Goal: Find specific page/section: Find specific page/section

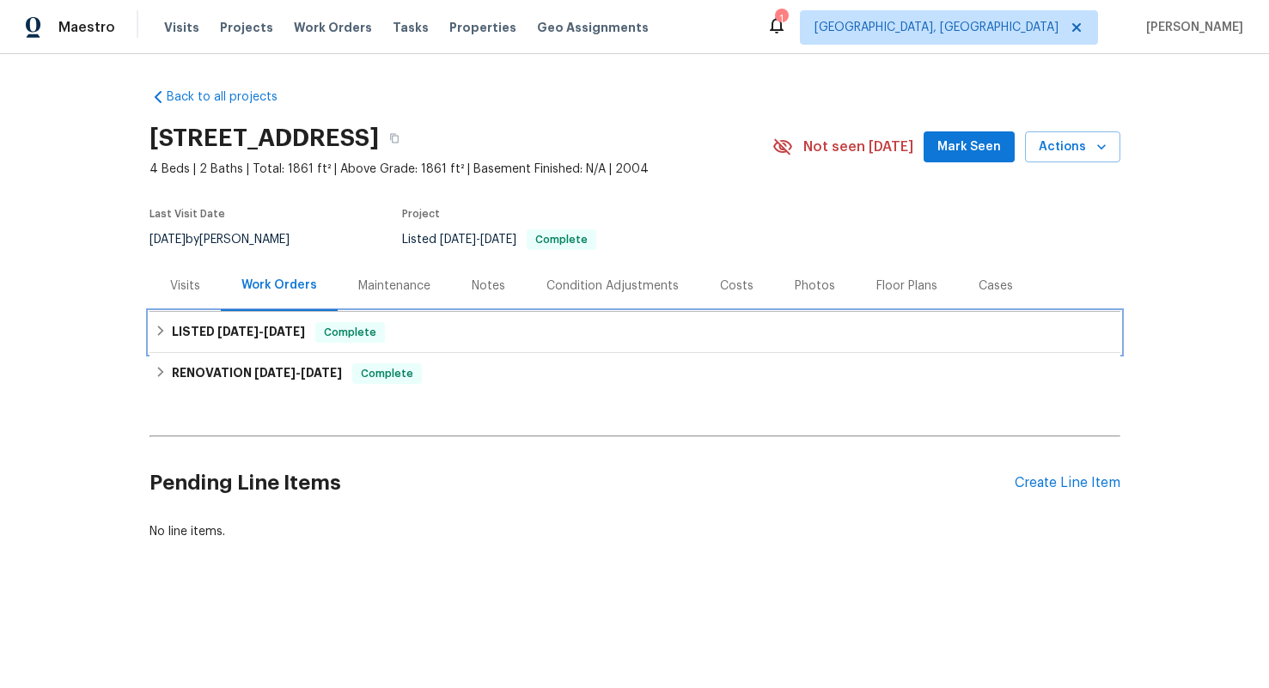
click at [329, 342] on div "LISTED [DATE] - [DATE] Complete" at bounding box center [634, 332] width 971 height 41
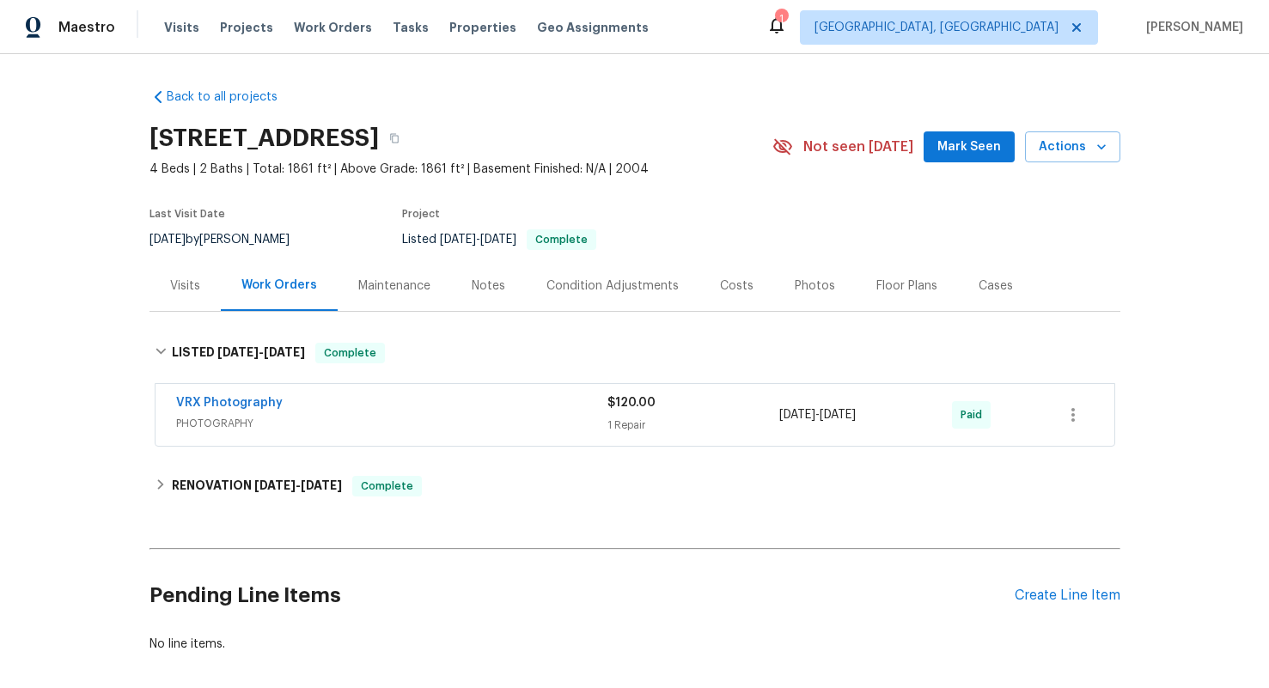
click at [480, 279] on div "Notes" at bounding box center [489, 285] width 34 height 17
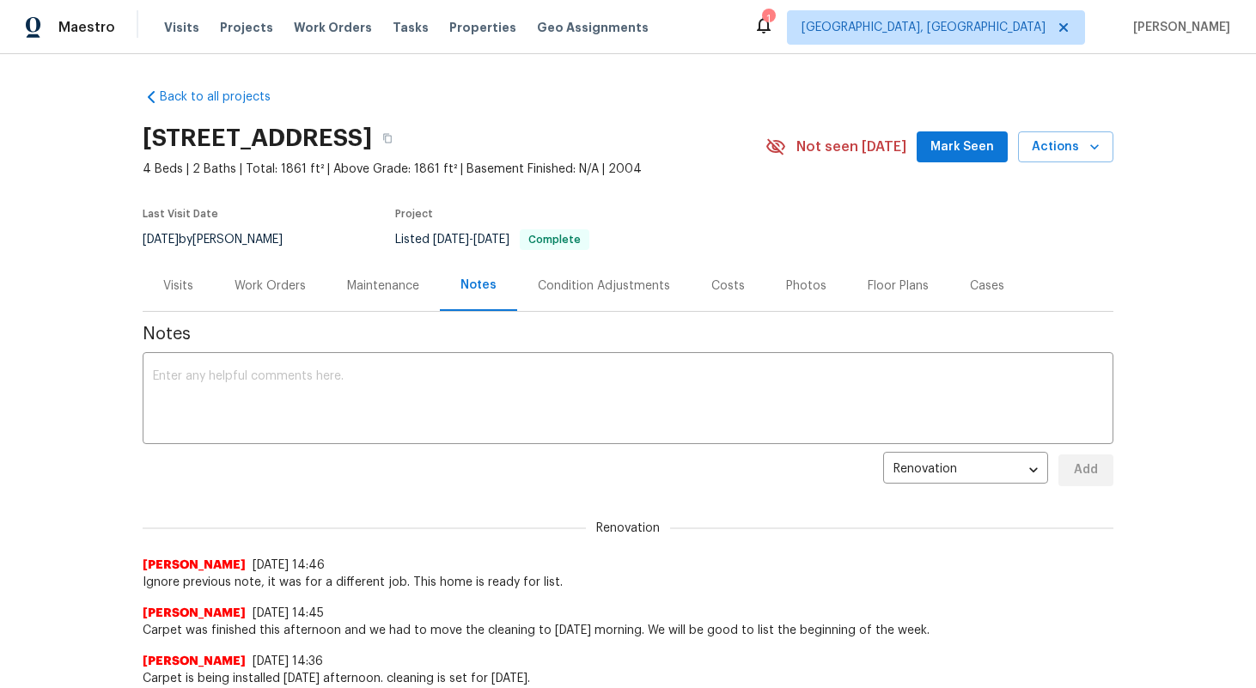
click at [284, 291] on div "Work Orders" at bounding box center [270, 285] width 71 height 17
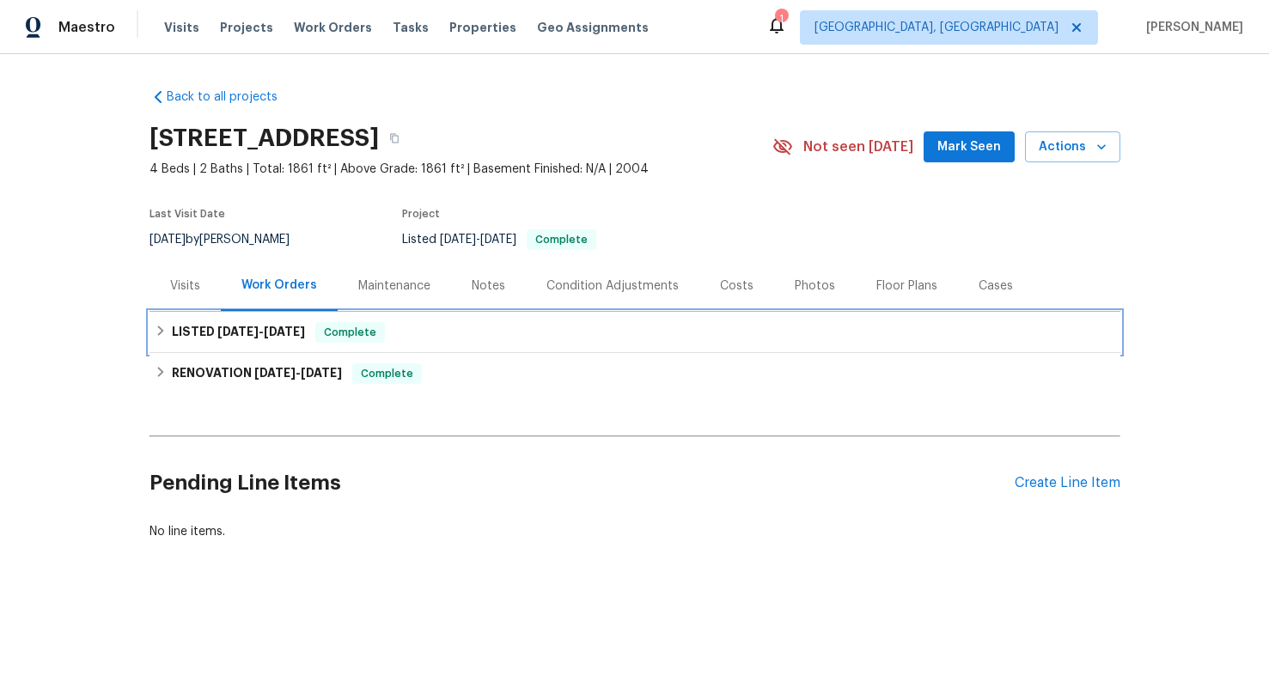
click at [275, 337] on span "[DATE]" at bounding box center [284, 332] width 41 height 12
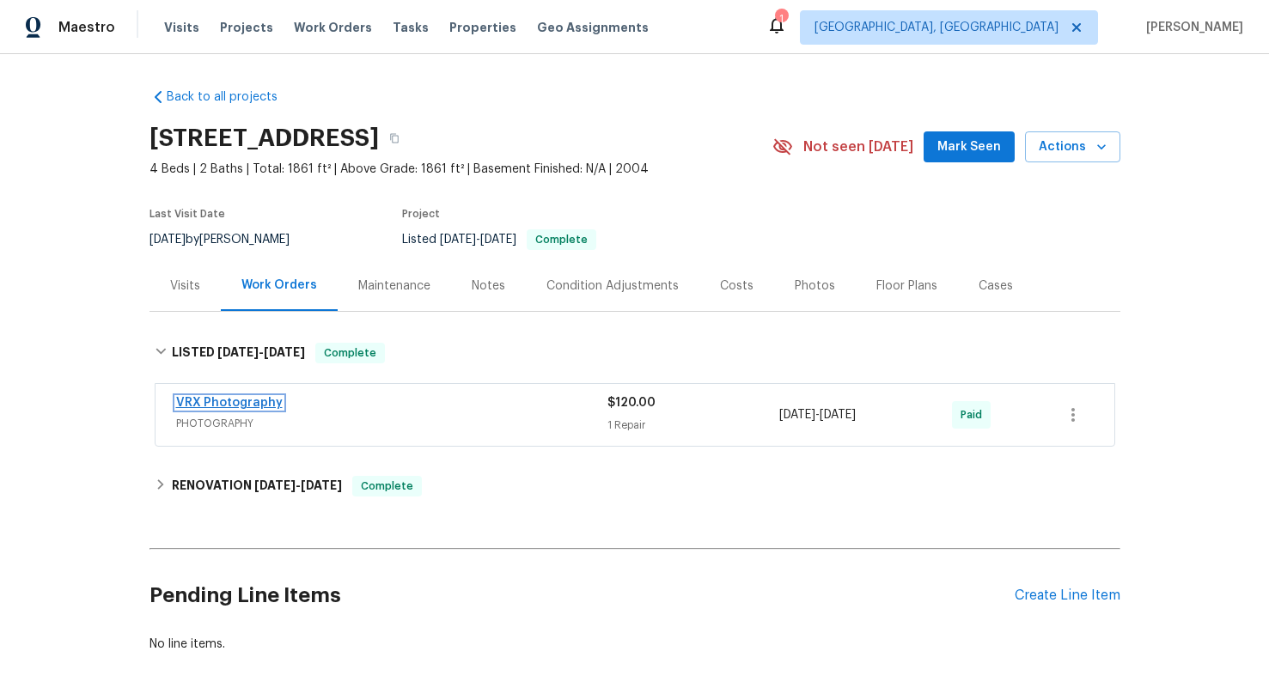
click at [238, 405] on link "VRX Photography" at bounding box center [229, 403] width 107 height 12
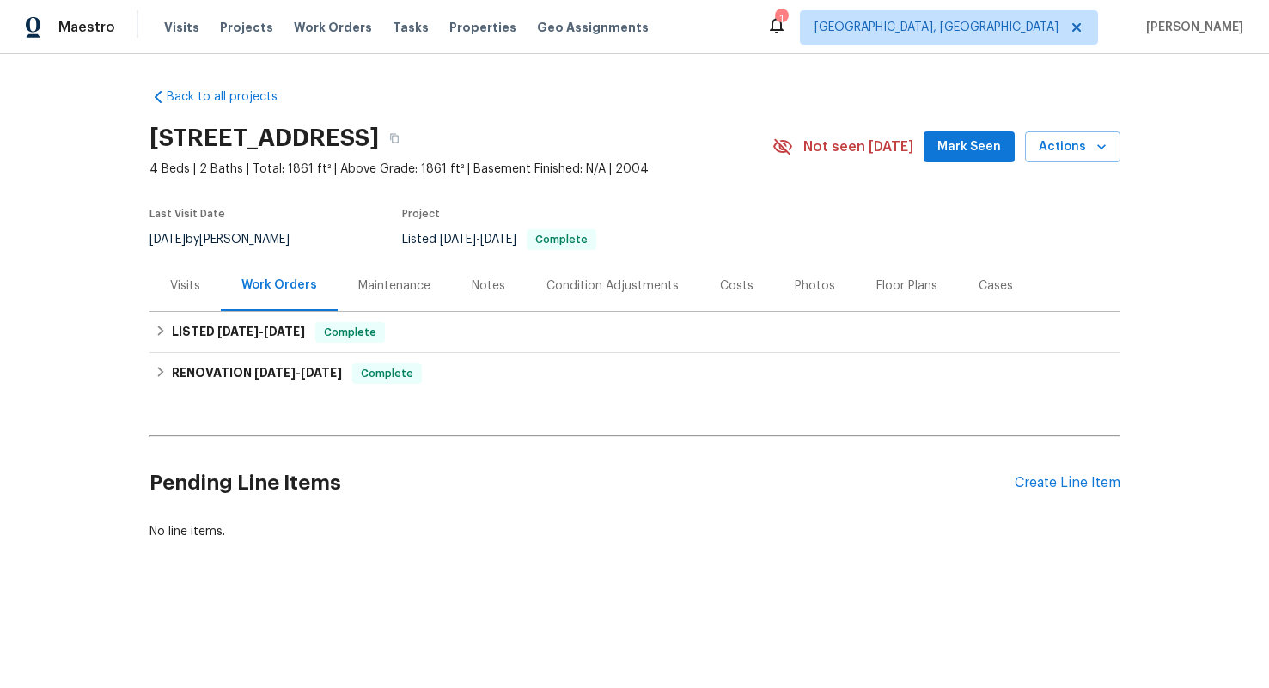
click at [502, 291] on div "Notes" at bounding box center [488, 285] width 75 height 51
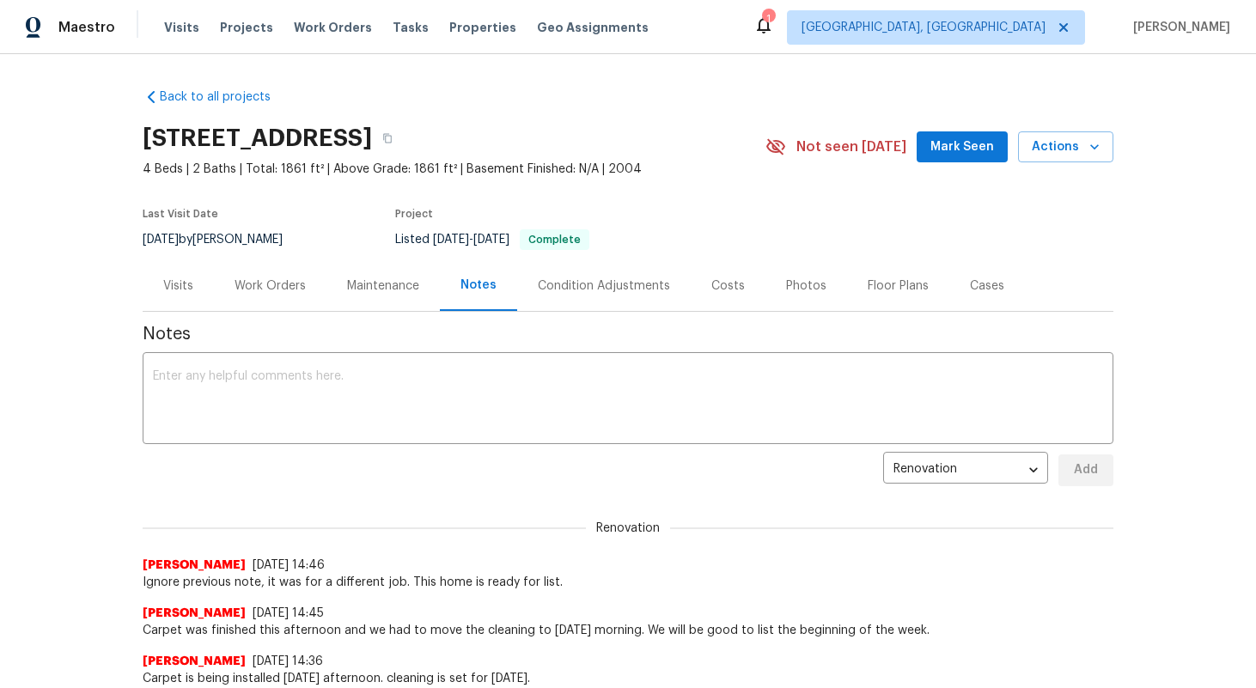
click at [175, 286] on div "Visits" at bounding box center [178, 285] width 30 height 17
